Goal: Task Accomplishment & Management: Use online tool/utility

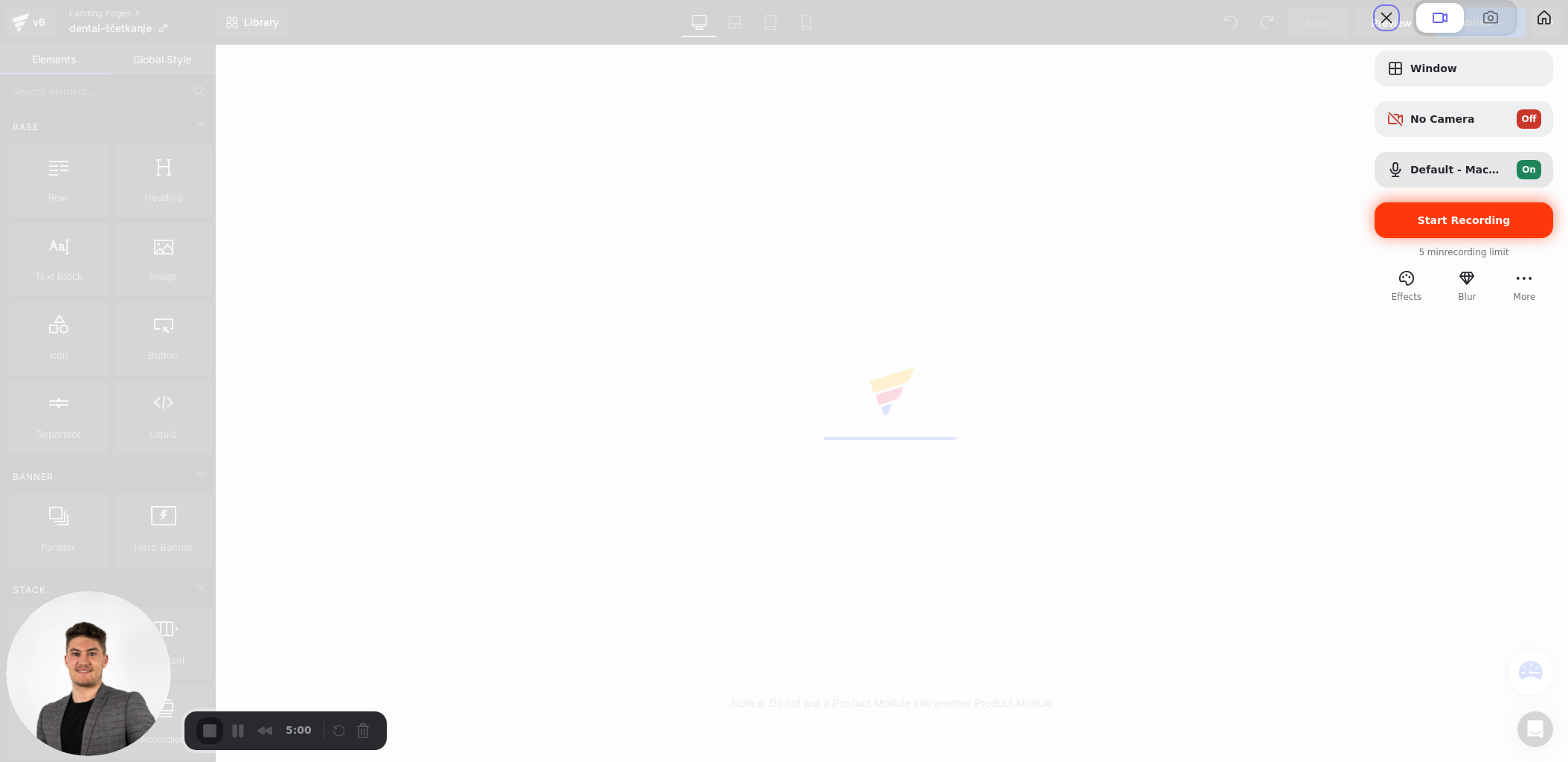
click at [1438, 226] on span "Start Recording" at bounding box center [1464, 220] width 93 height 12
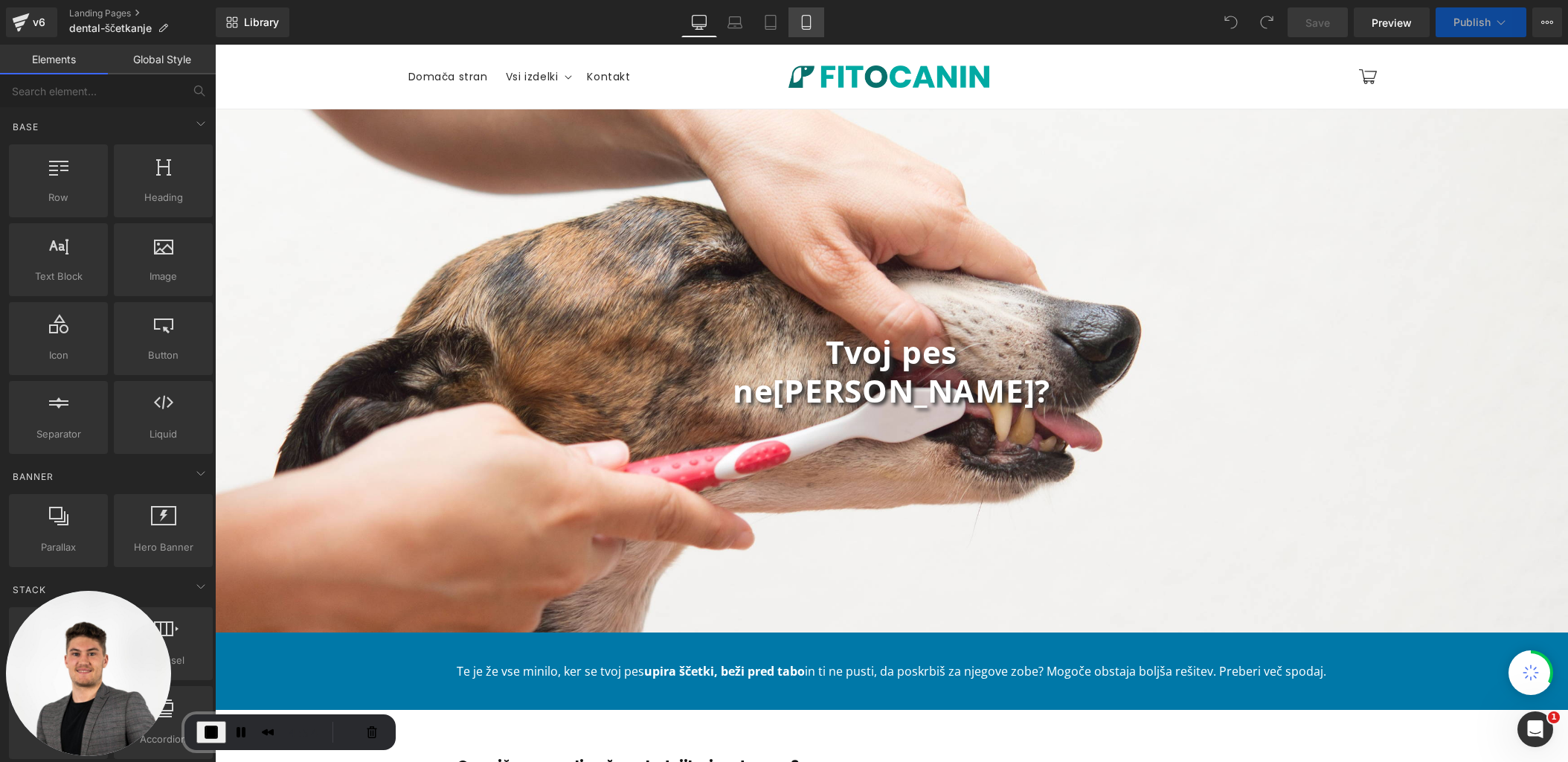
click at [798, 19] on link "Mobile" at bounding box center [806, 23] width 36 height 30
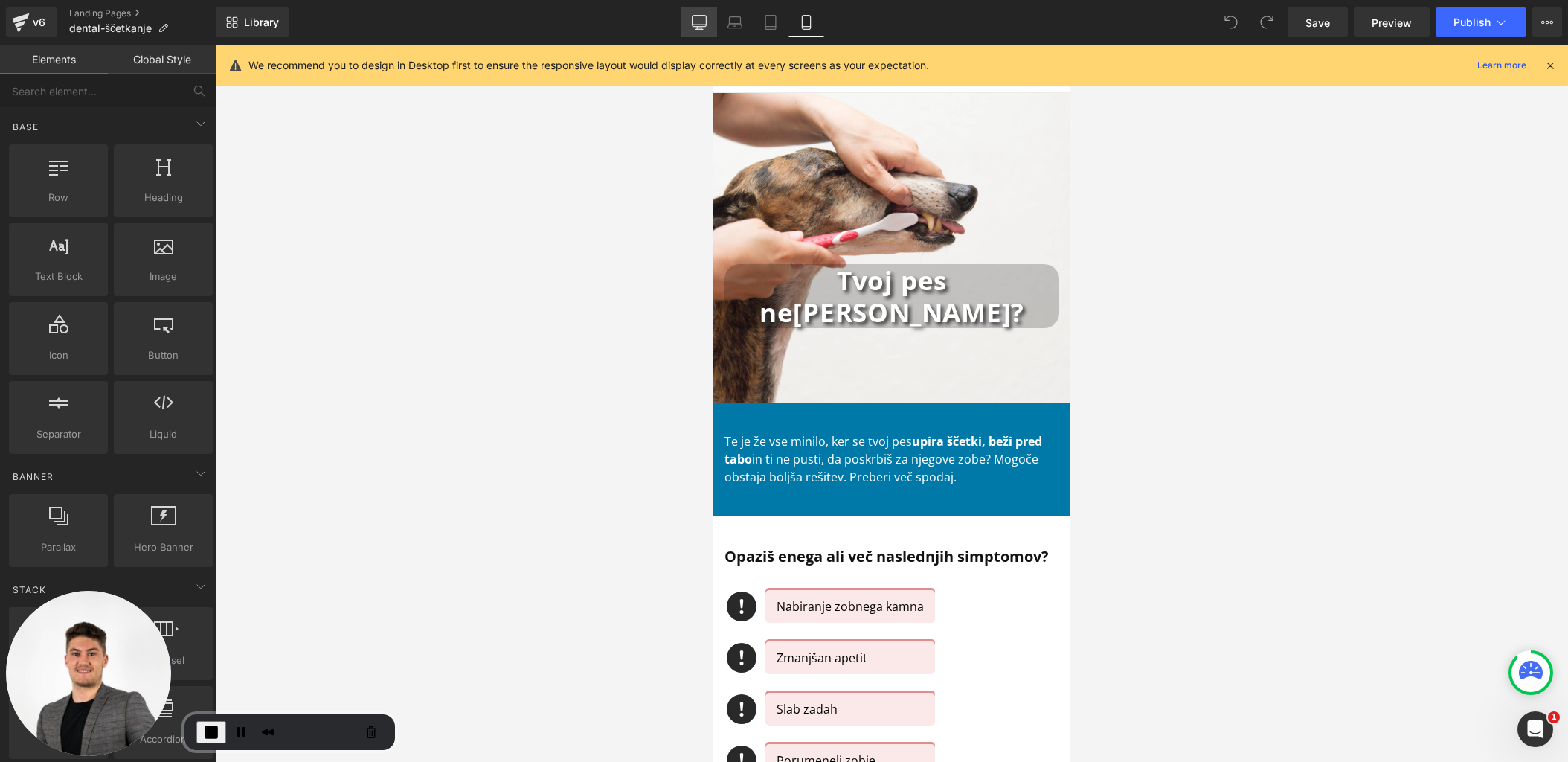
click at [701, 25] on icon at bounding box center [699, 22] width 15 height 15
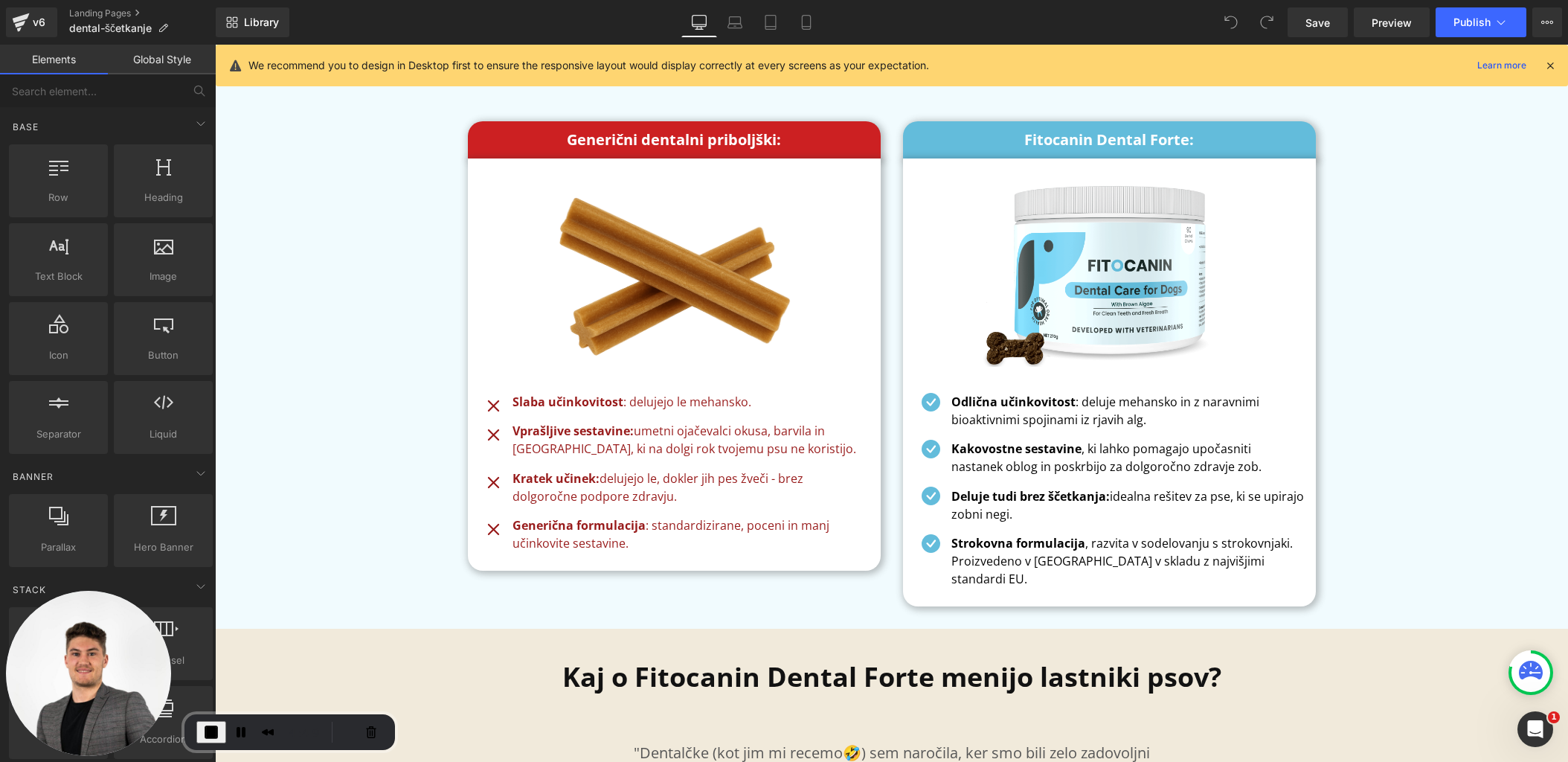
scroll to position [6405, 0]
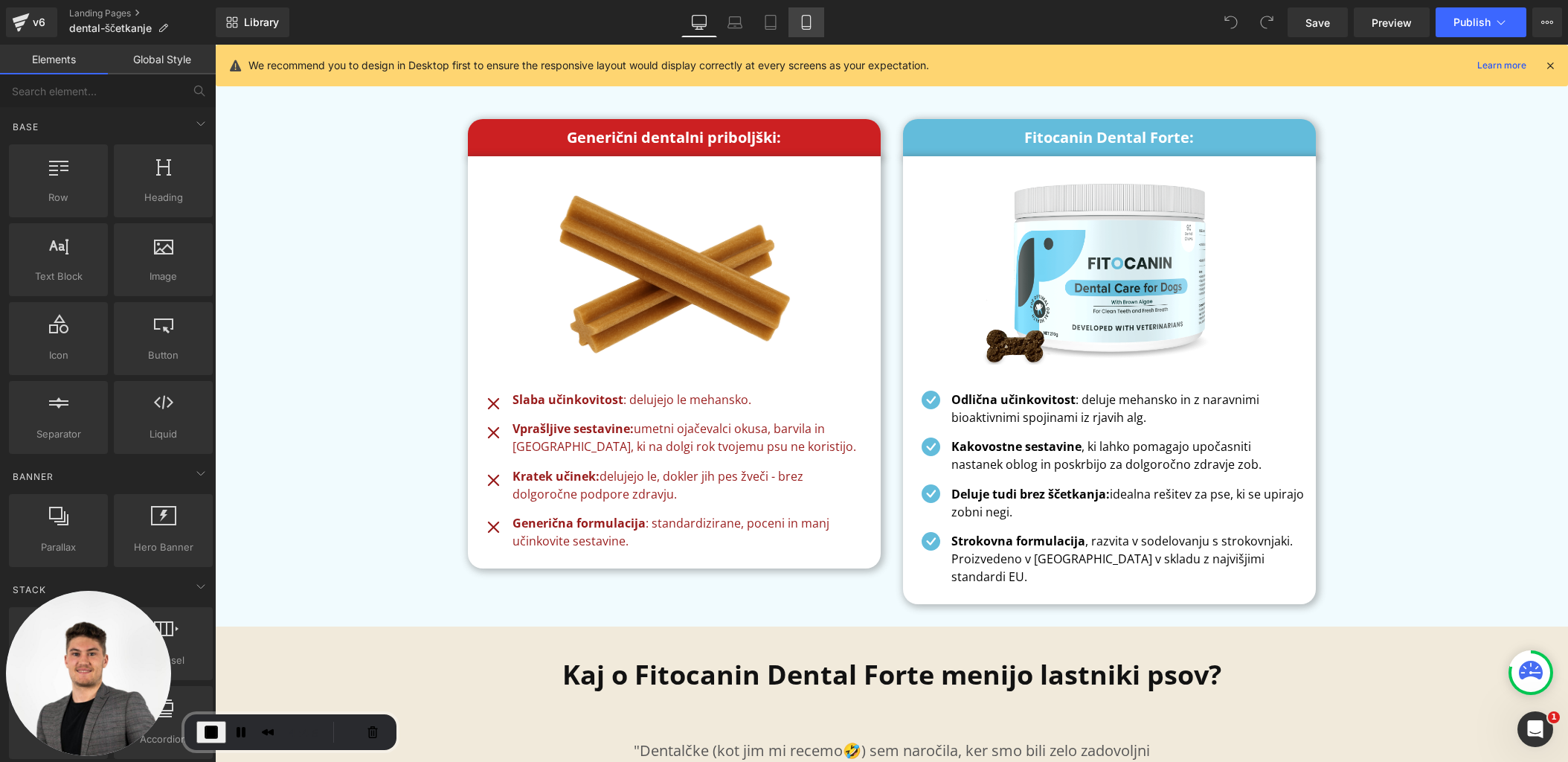
drag, startPoint x: 799, startPoint y: 23, endPoint x: 120, endPoint y: 46, distance: 679.4
click at [799, 23] on icon at bounding box center [806, 22] width 15 height 15
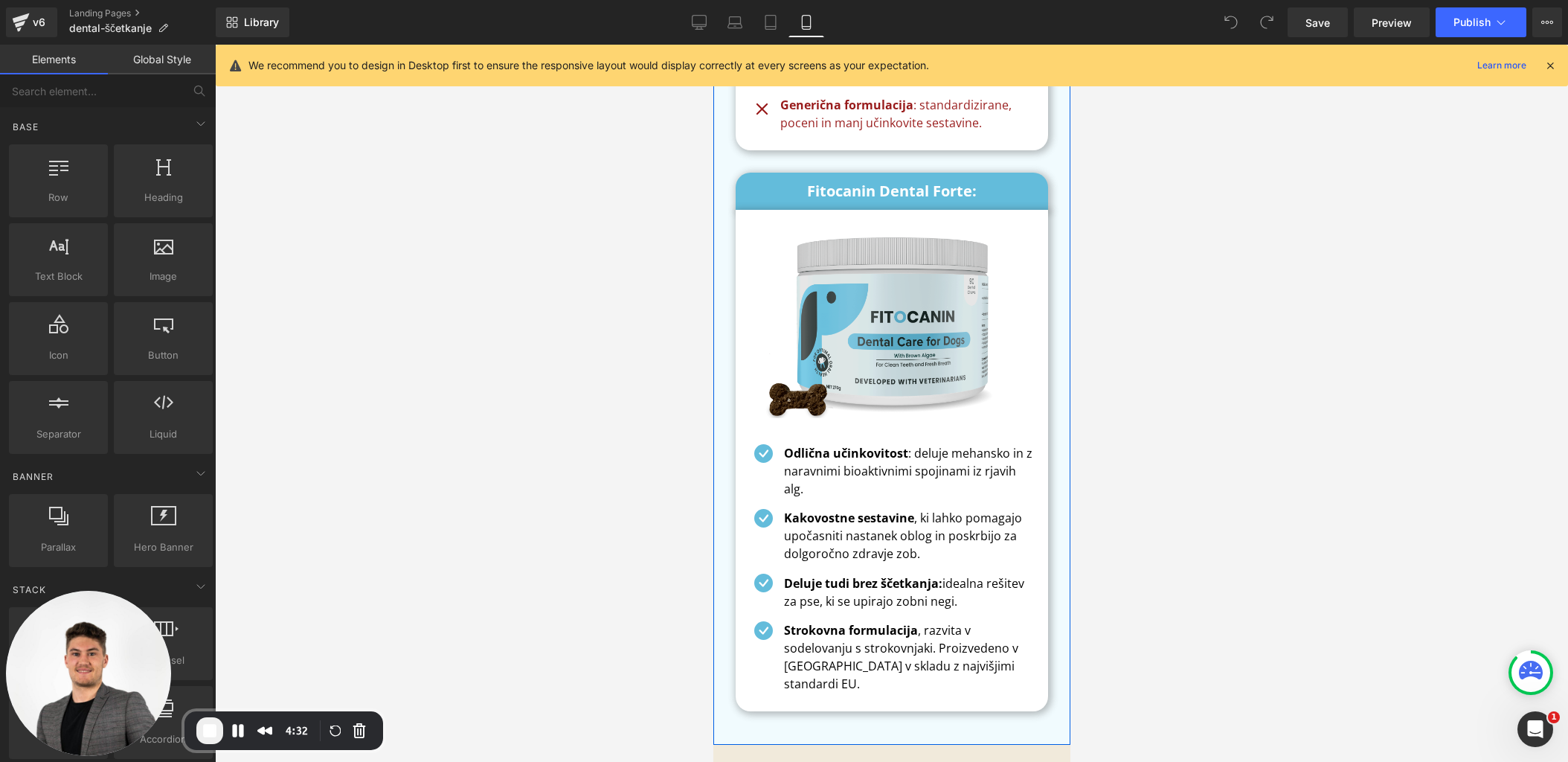
scroll to position [9770, 0]
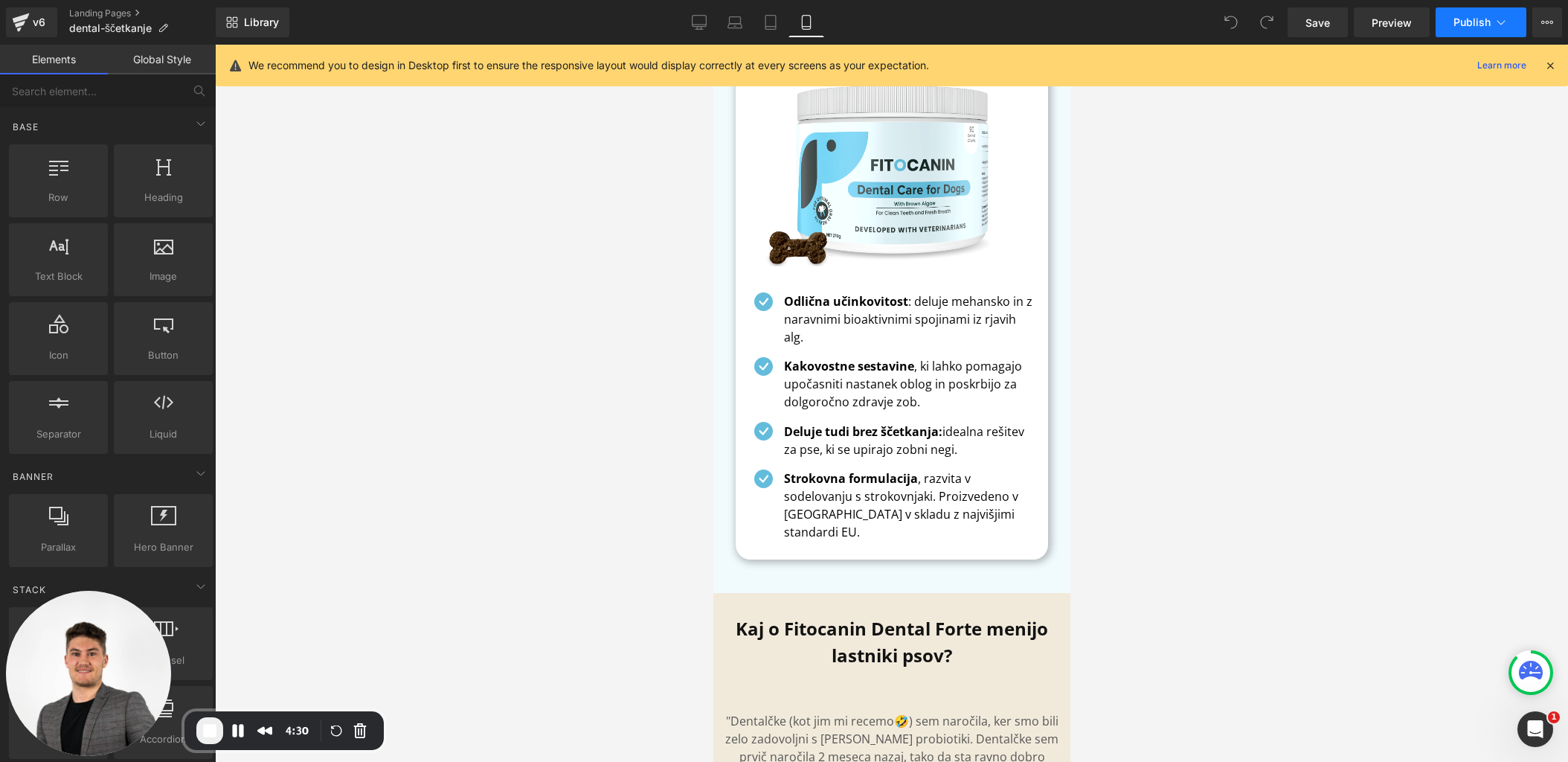
click at [1506, 23] on icon at bounding box center [1501, 22] width 15 height 15
click at [1554, 20] on button "View Live Page View with current Template Save Template to Library Schedule Pub…" at bounding box center [1547, 23] width 30 height 30
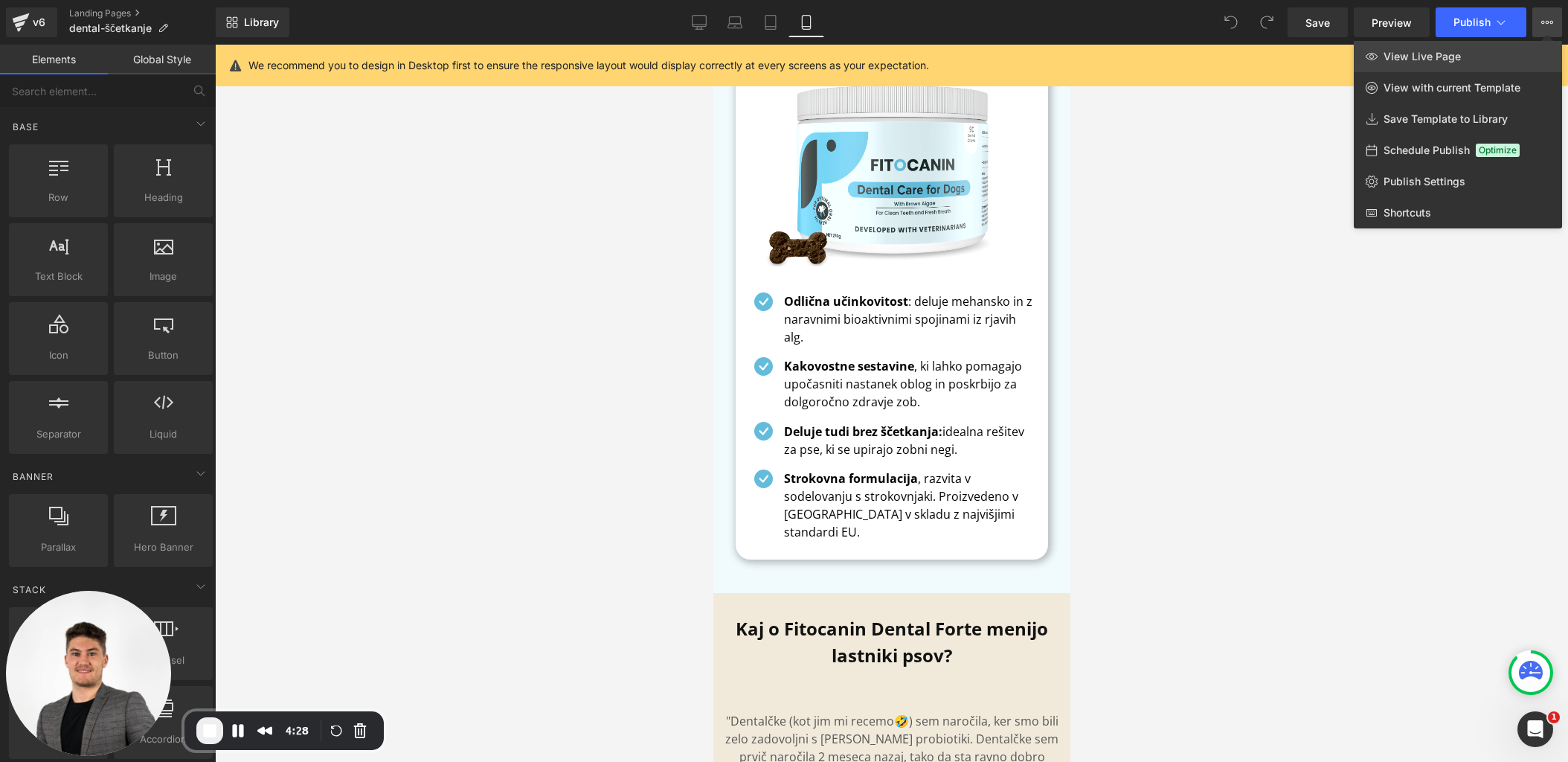
click at [1452, 58] on span "View Live Page" at bounding box center [1421, 56] width 77 height 13
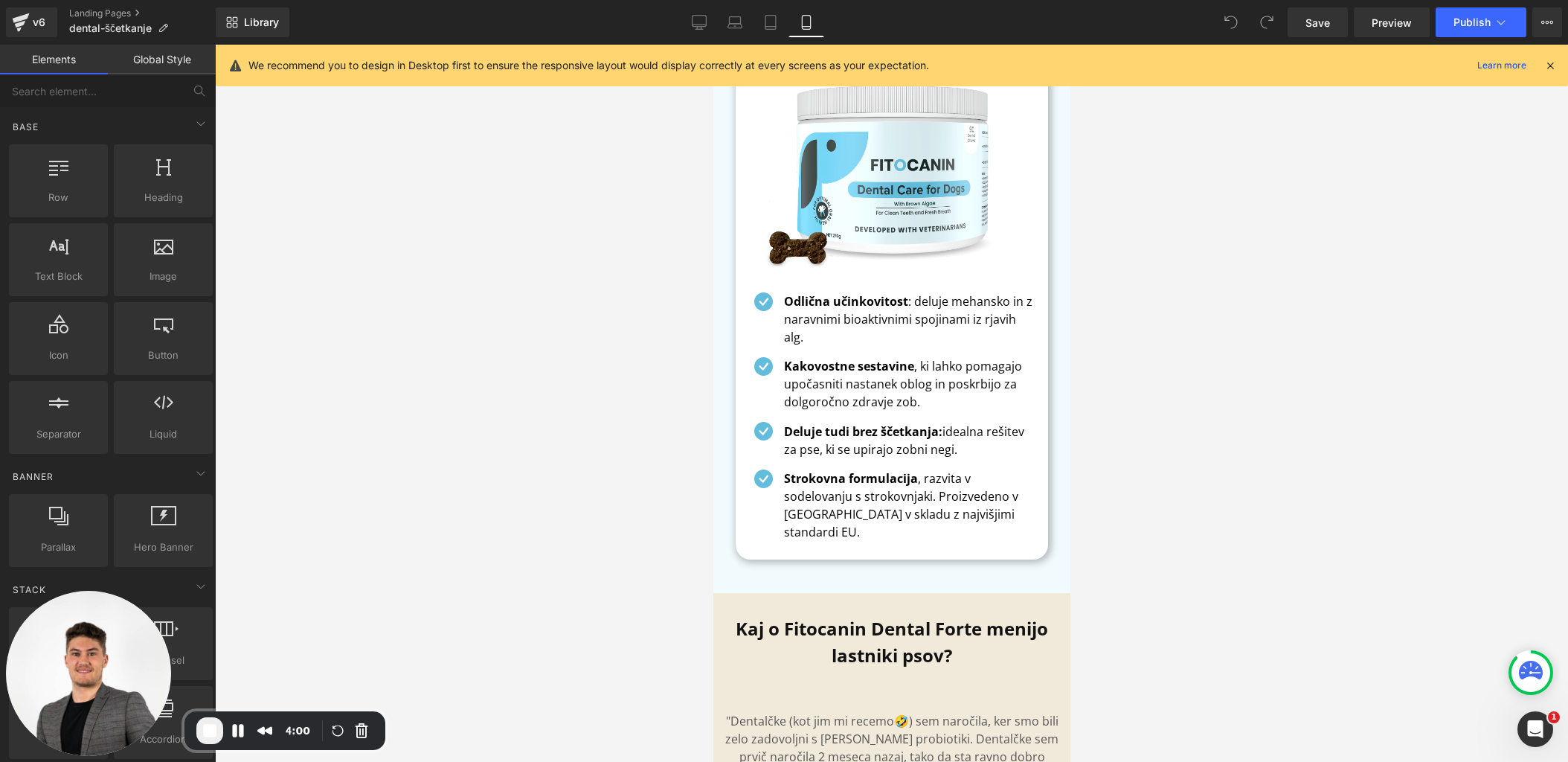
click at [214, 732] on span "End Recording" at bounding box center [210, 730] width 18 height 18
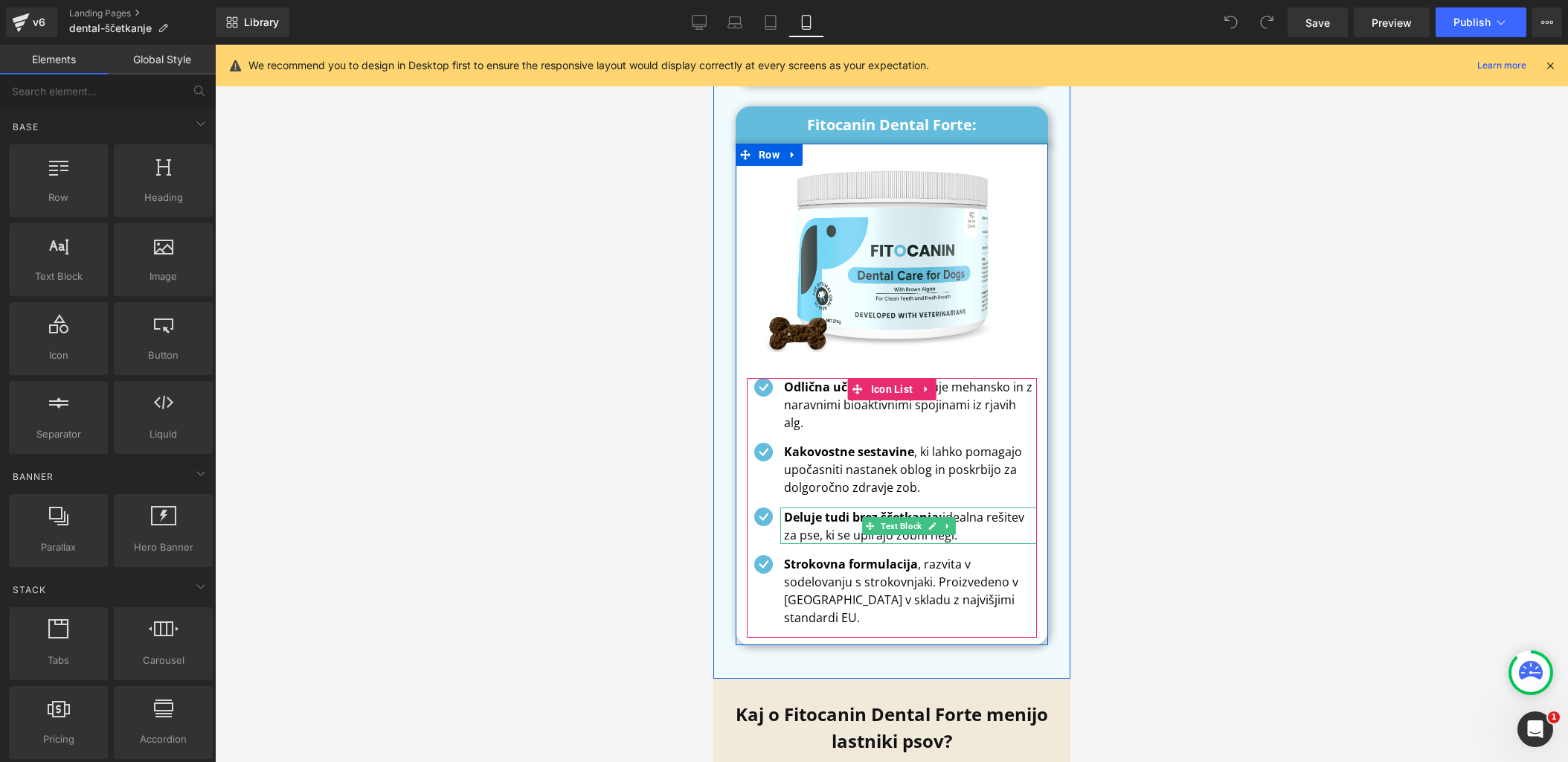
scroll to position [9541, 0]
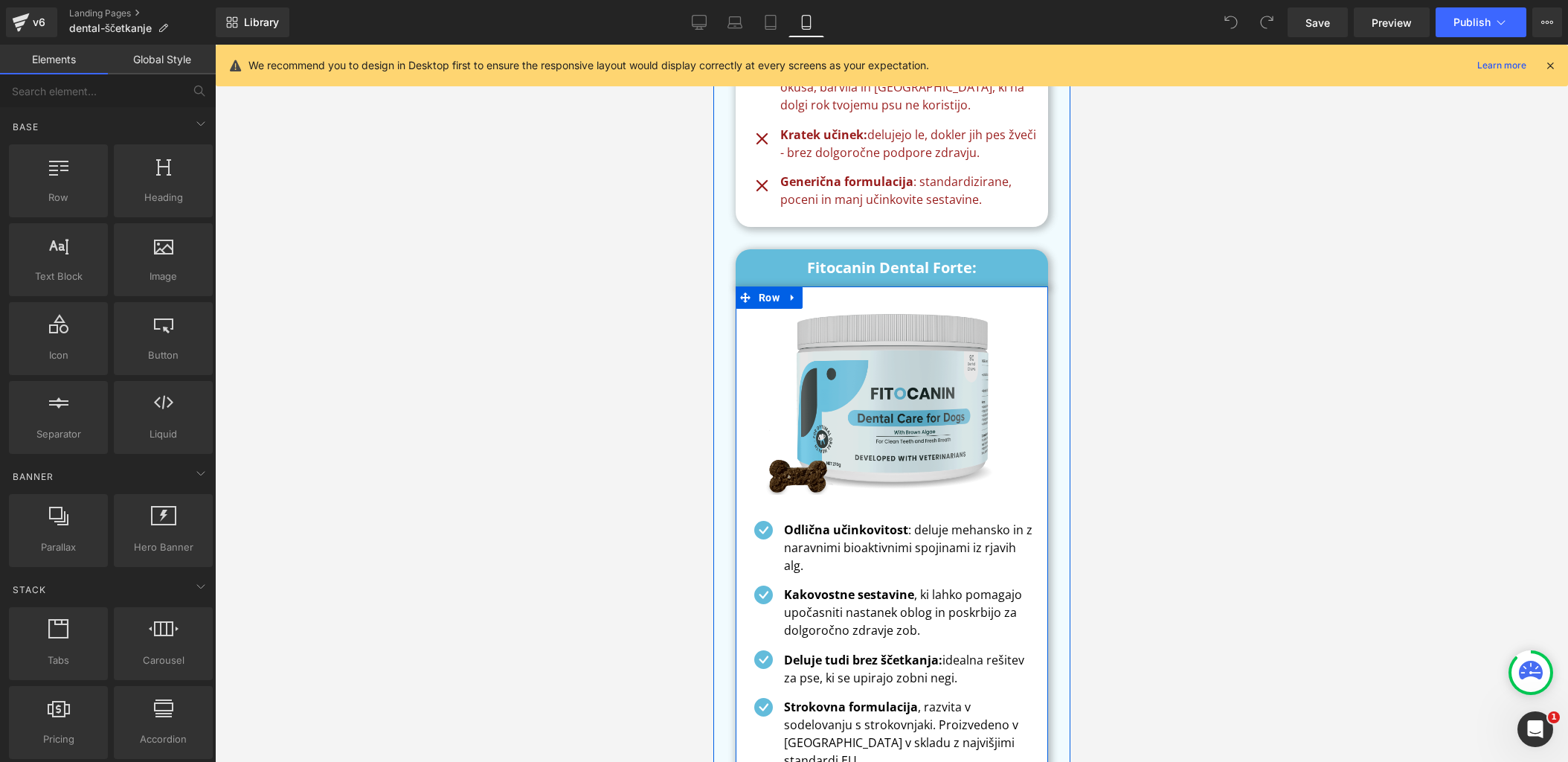
click at [898, 301] on img at bounding box center [891, 403] width 290 height 235
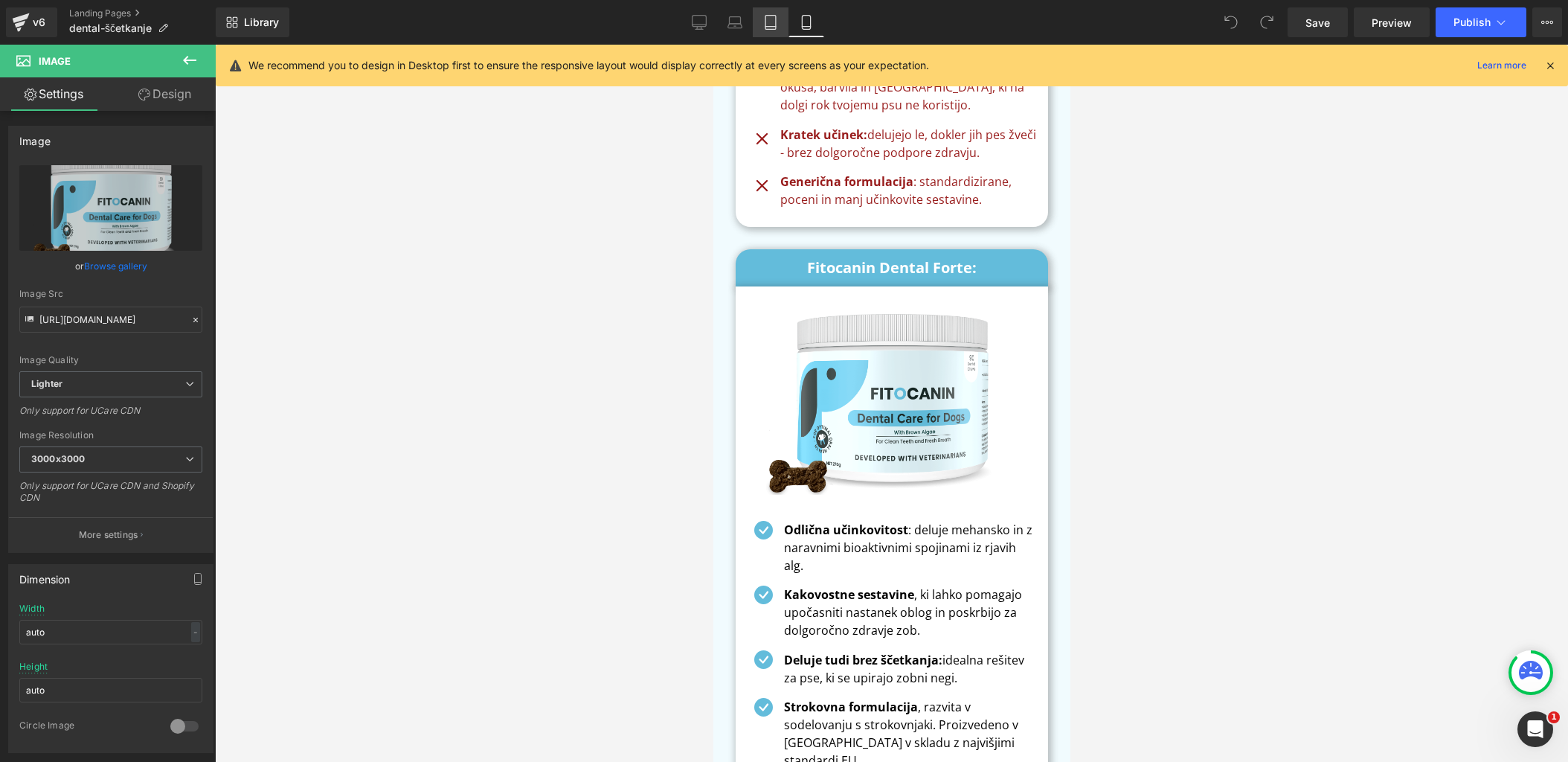
click at [759, 21] on link "Tablet" at bounding box center [770, 23] width 36 height 30
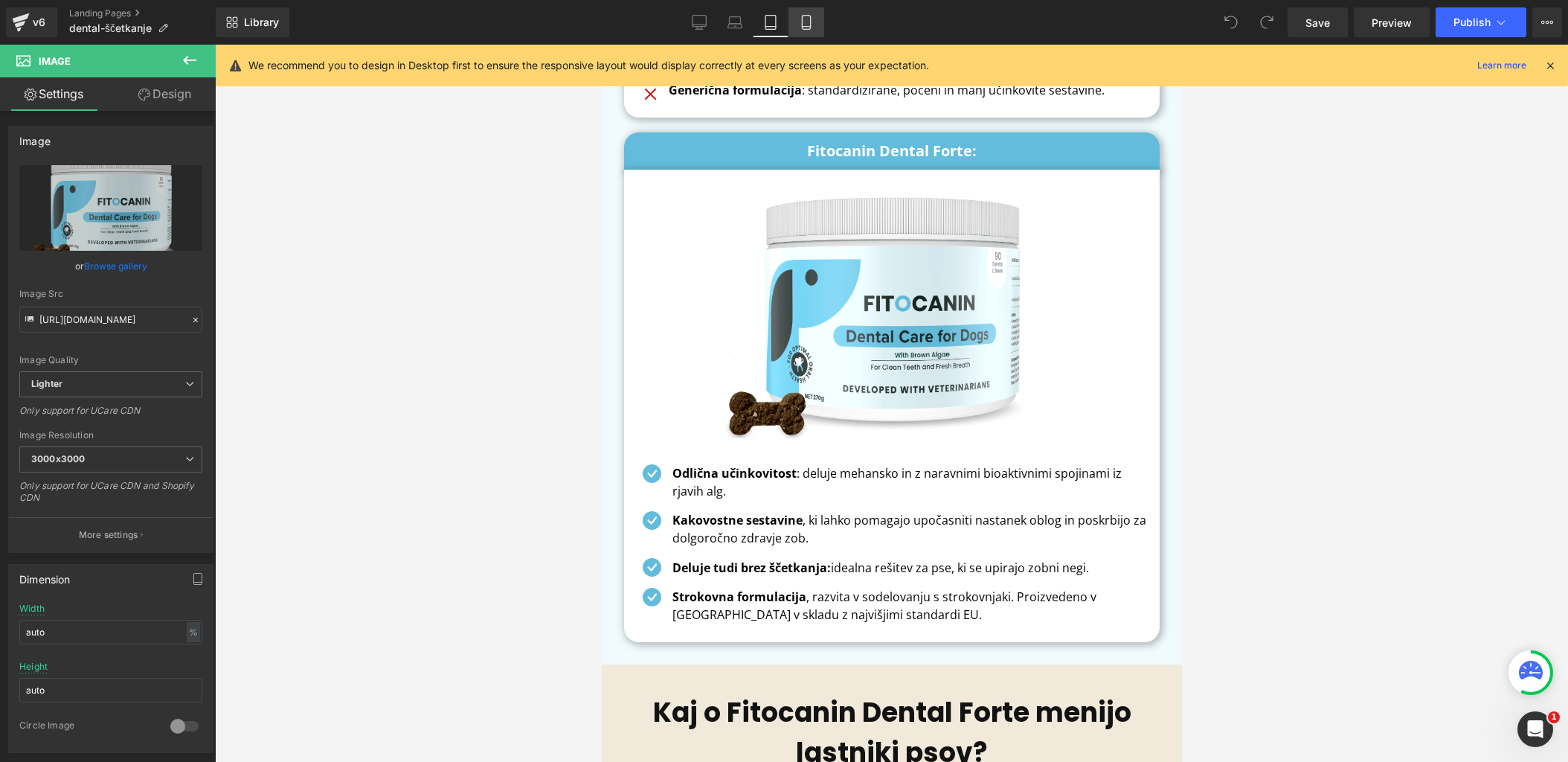
click at [802, 22] on icon at bounding box center [805, 23] width 8 height 14
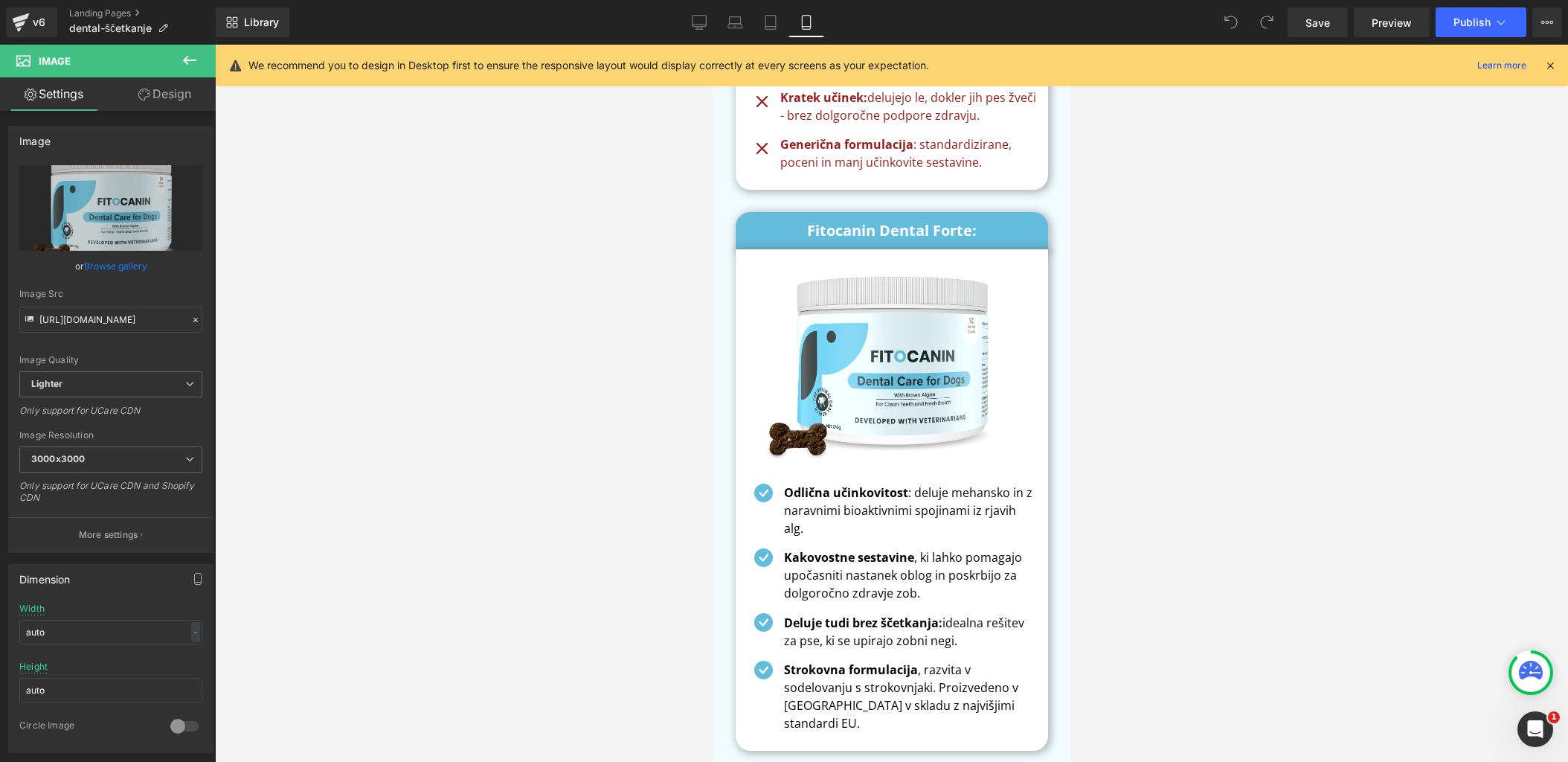
scroll to position [9595, 0]
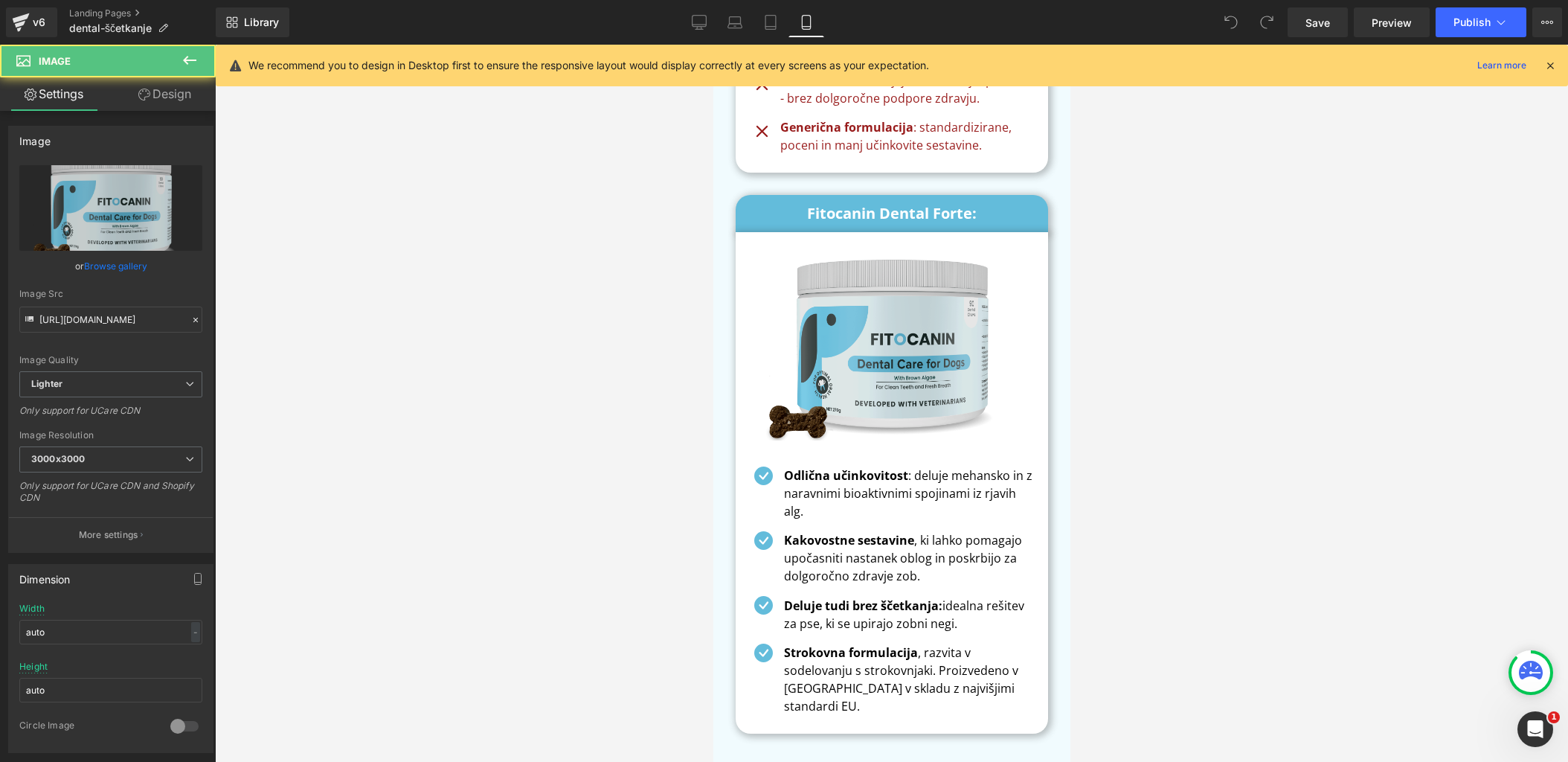
click at [922, 235] on img at bounding box center [891, 349] width 290 height 235
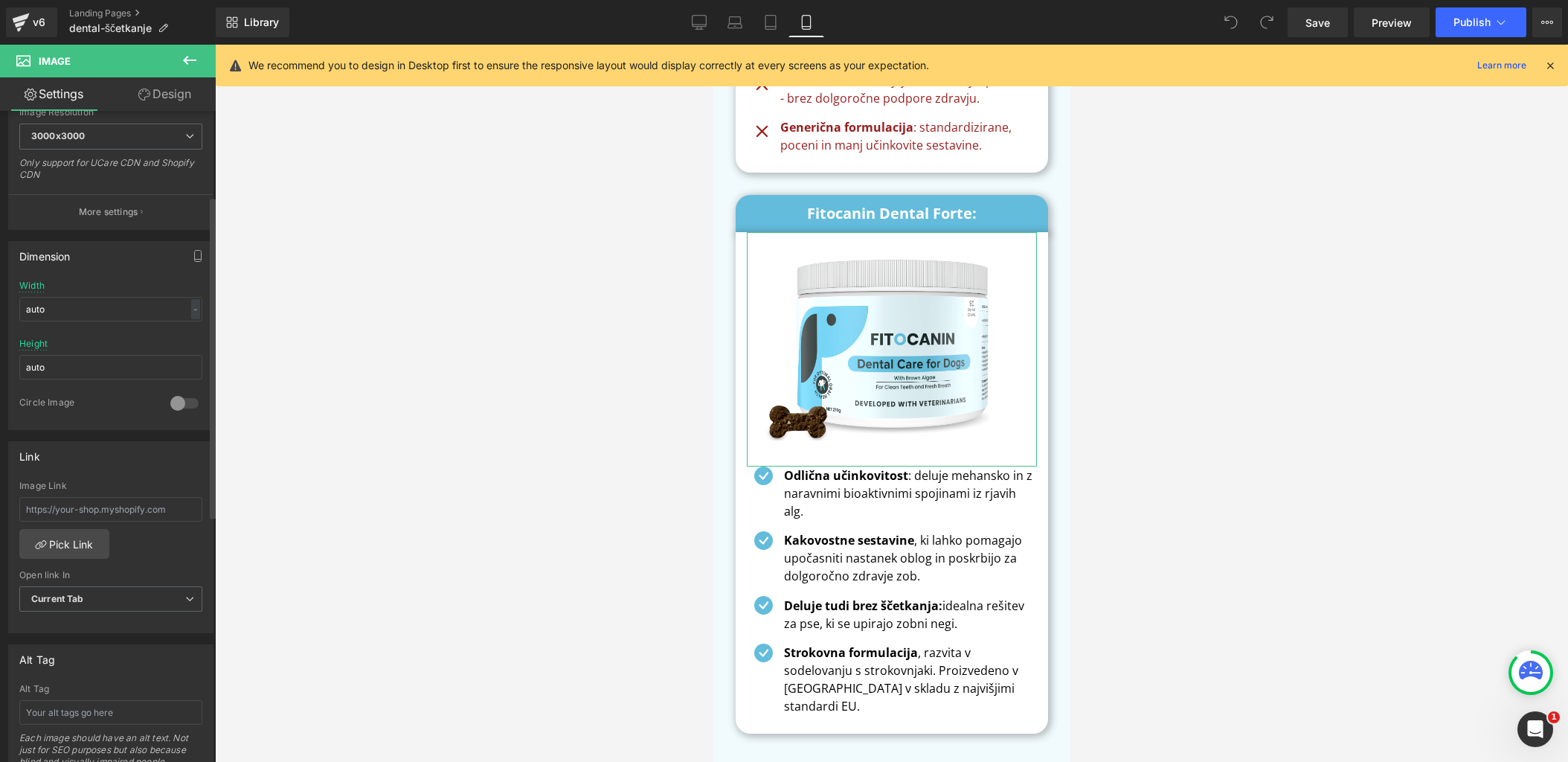
scroll to position [0, 0]
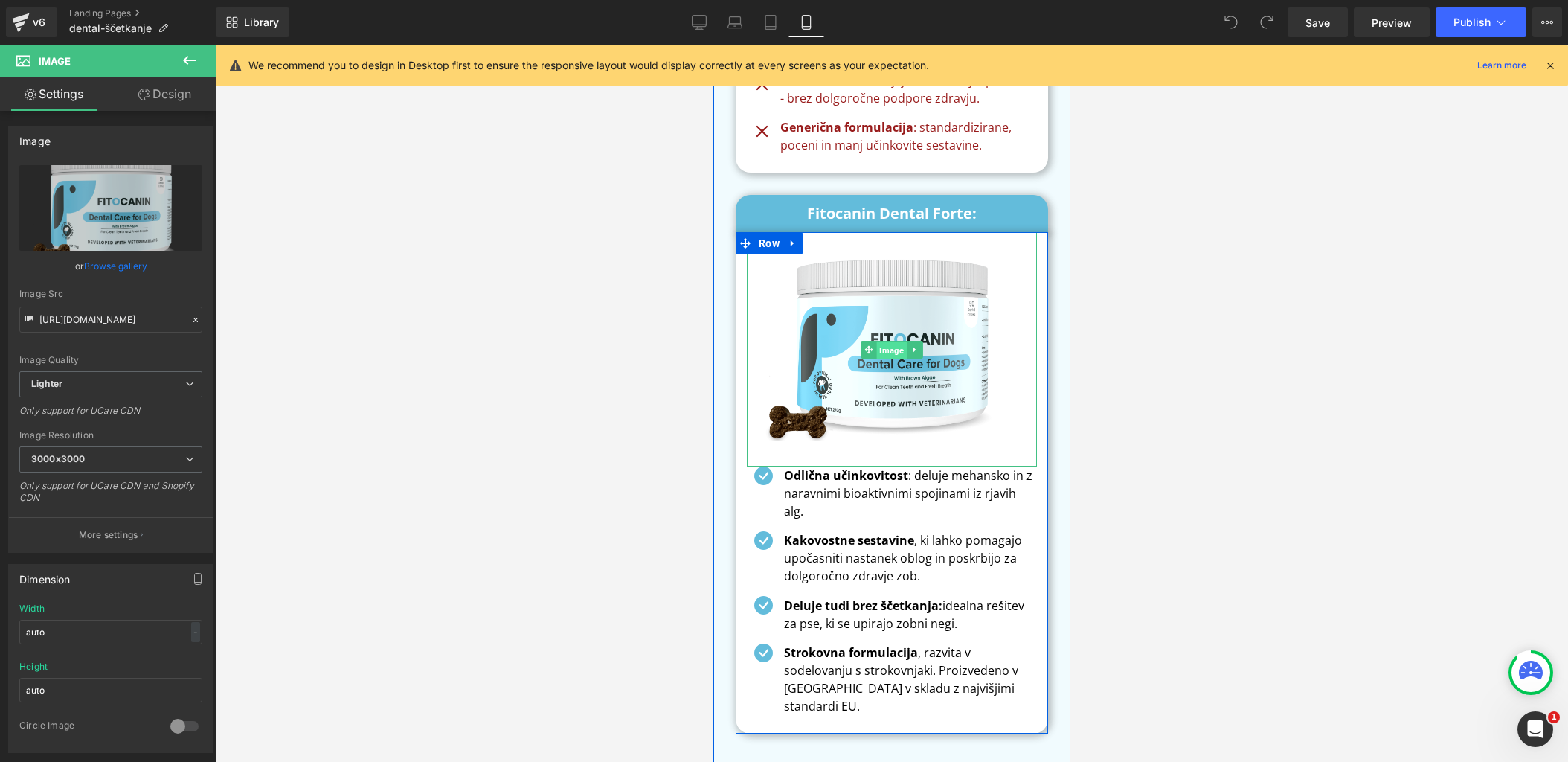
click at [896, 341] on span "Image" at bounding box center [890, 349] width 30 height 18
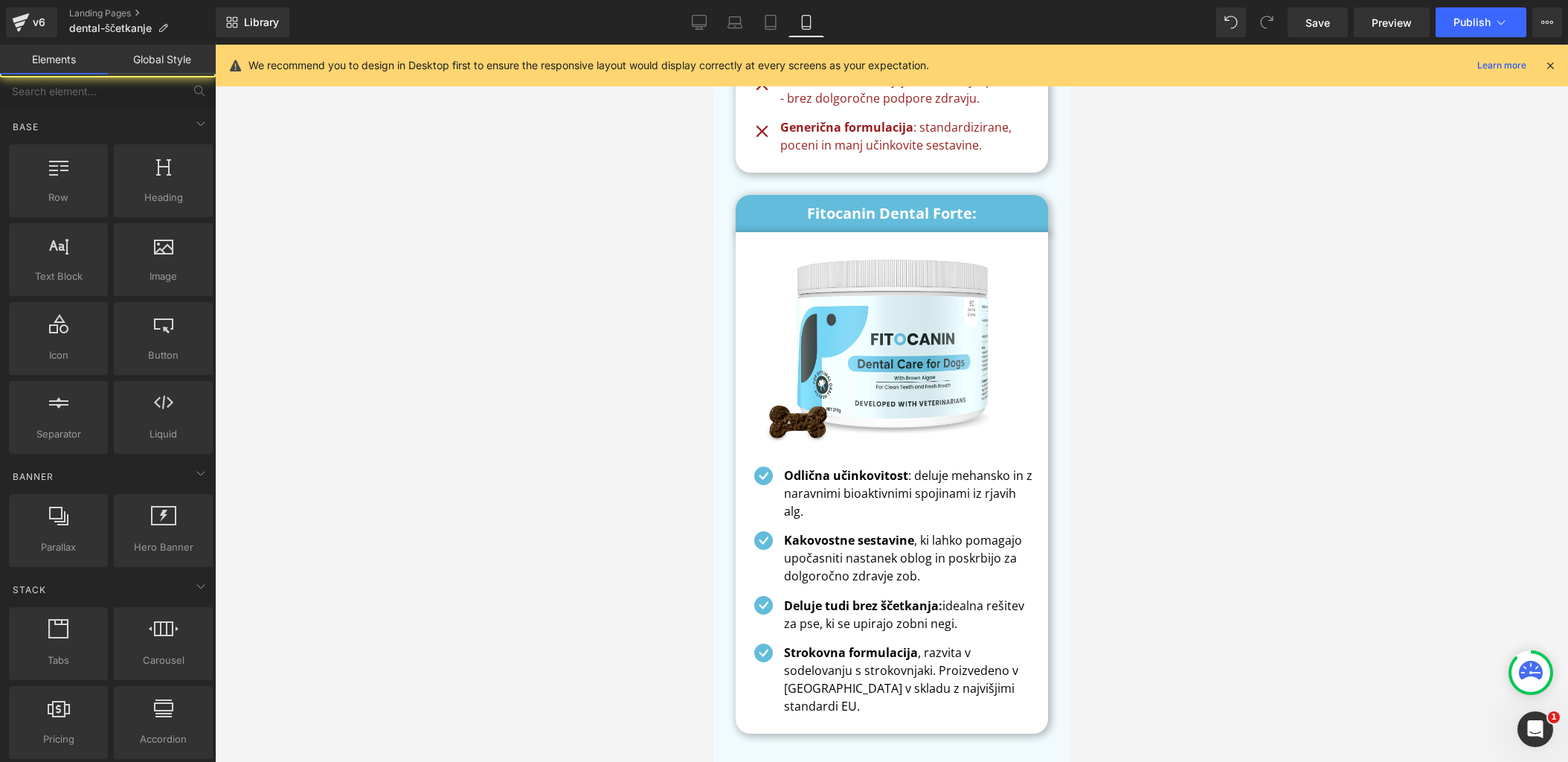
click at [537, 294] on div at bounding box center [891, 403] width 1353 height 718
click at [50, 32] on link "v6" at bounding box center [32, 23] width 51 height 30
